Goal: Transaction & Acquisition: Purchase product/service

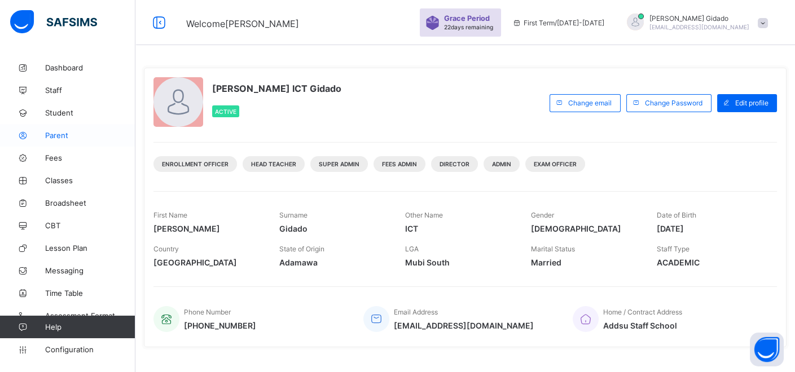
click at [58, 138] on span "Parent" at bounding box center [90, 135] width 90 height 9
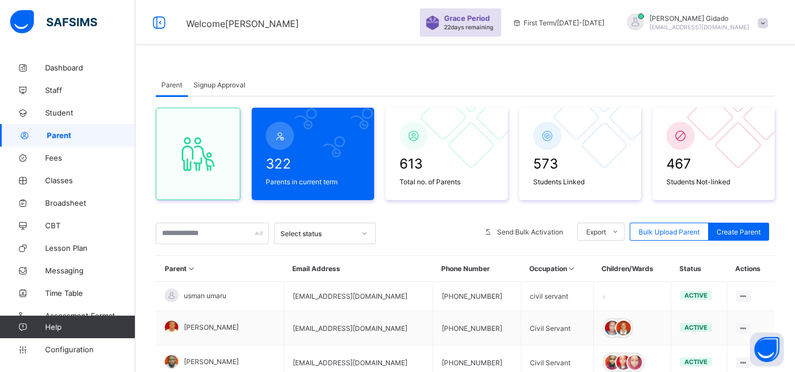
click at [768, 21] on span at bounding box center [762, 23] width 10 height 10
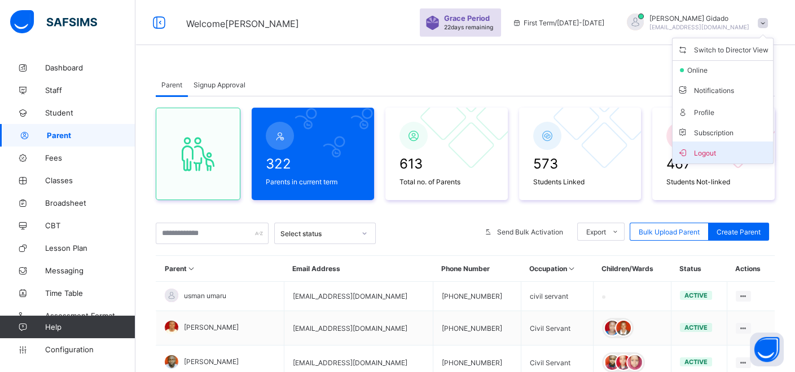
click at [728, 152] on span "Logout" at bounding box center [722, 152] width 91 height 13
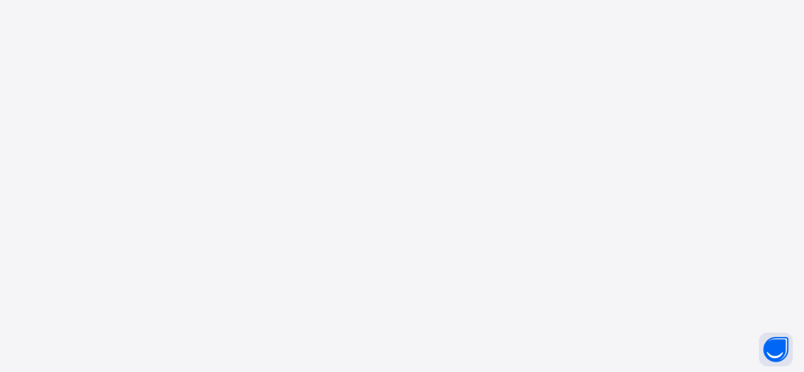
click at [479, 194] on div "New Update Available Hello there, You can install SAFSIMS on your device for ea…" at bounding box center [402, 186] width 804 height 372
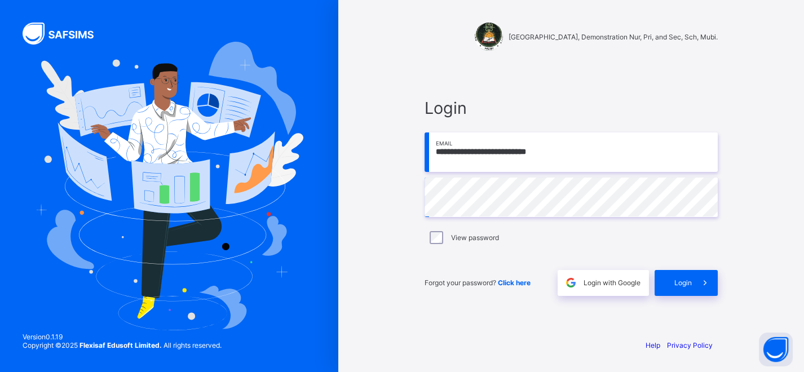
click at [471, 153] on input "**********" at bounding box center [571, 152] width 293 height 39
drag, startPoint x: 567, startPoint y: 152, endPoint x: 435, endPoint y: 169, distance: 133.1
click at [435, 169] on input "**********" at bounding box center [571, 152] width 293 height 39
type input "*"
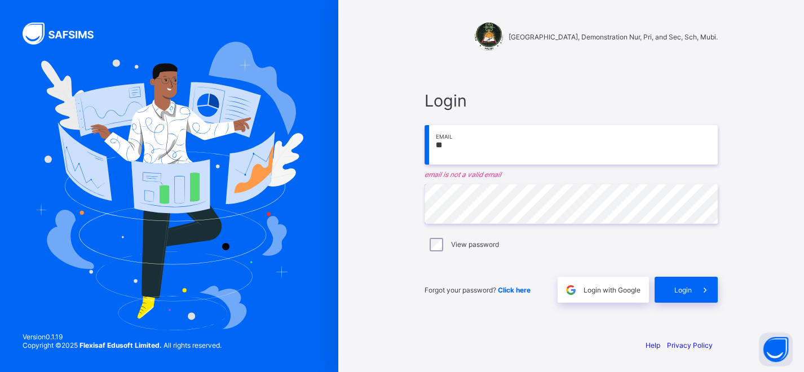
type input "**********"
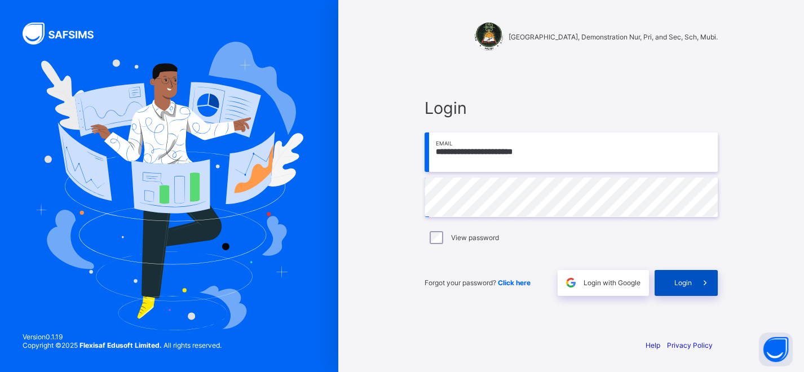
click at [673, 278] on div "Login" at bounding box center [686, 283] width 63 height 26
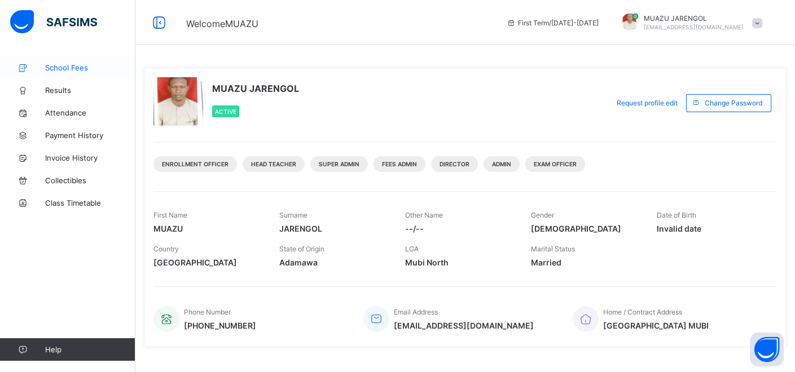
click at [68, 68] on span "School Fees" at bounding box center [90, 67] width 90 height 9
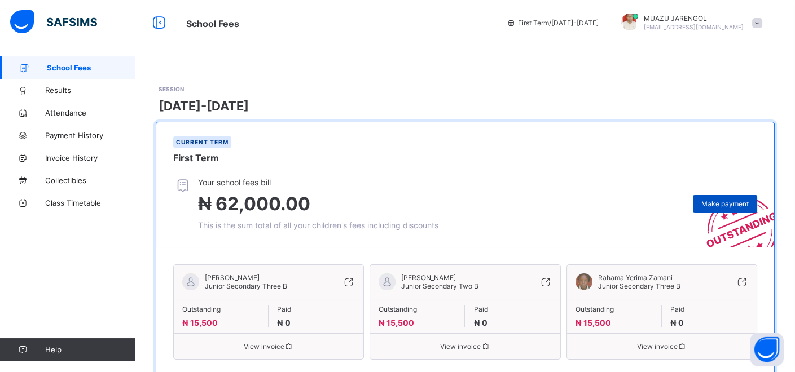
click at [737, 204] on span "Make payment" at bounding box center [724, 204] width 47 height 8
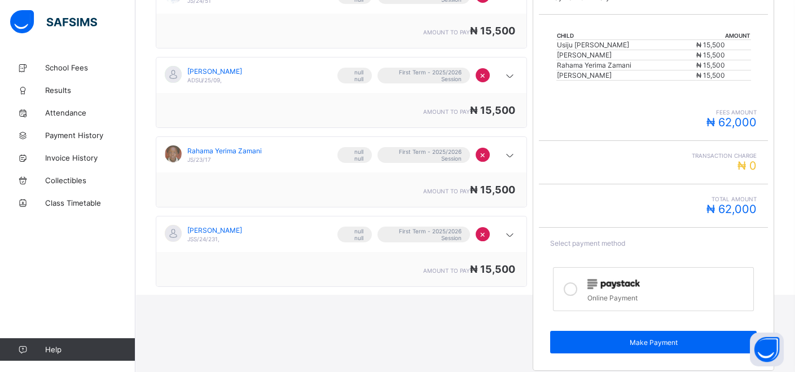
scroll to position [167, 0]
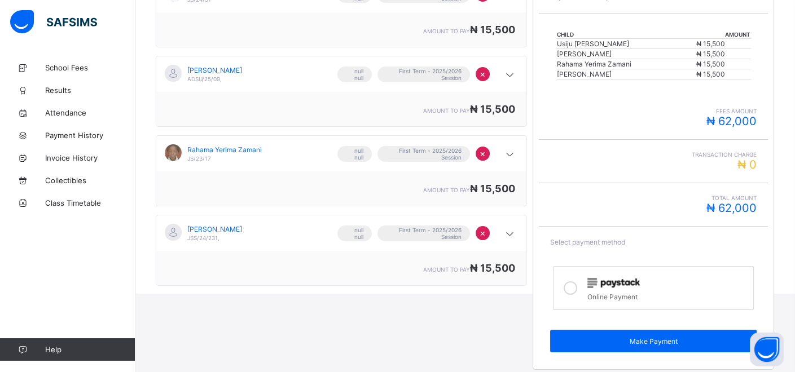
click at [576, 284] on icon at bounding box center [570, 288] width 14 height 14
click at [666, 337] on span "Make Payment" at bounding box center [652, 341] width 189 height 8
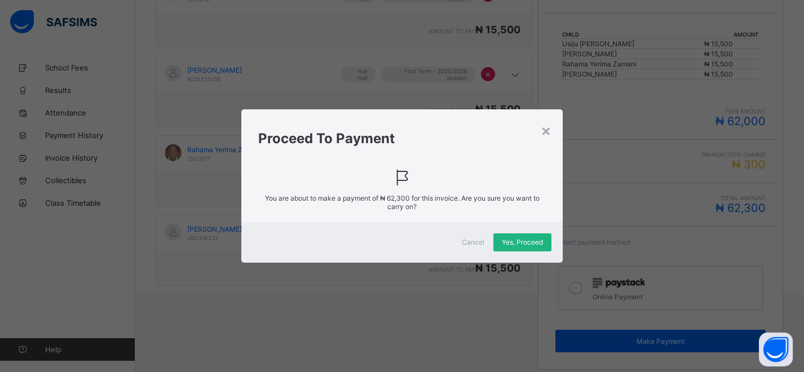
drag, startPoint x: 518, startPoint y: 238, endPoint x: 513, endPoint y: 243, distance: 7.2
click at [515, 241] on span "Yes, Proceed" at bounding box center [522, 242] width 41 height 8
